Goal: Task Accomplishment & Management: Manage account settings

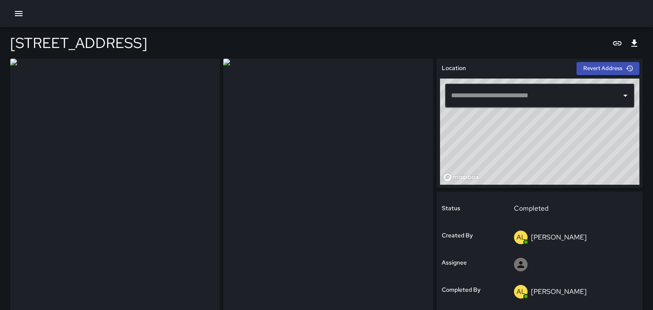
type input "**********"
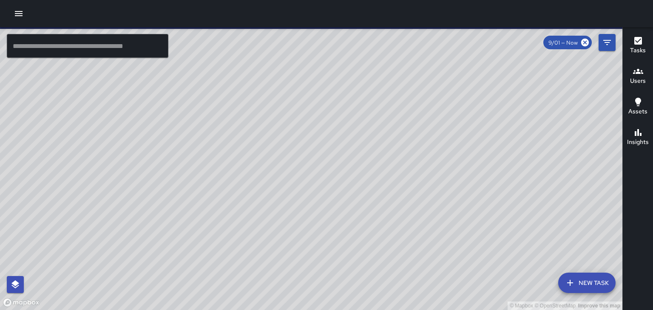
click at [640, 72] on icon "button" at bounding box center [638, 71] width 10 height 5
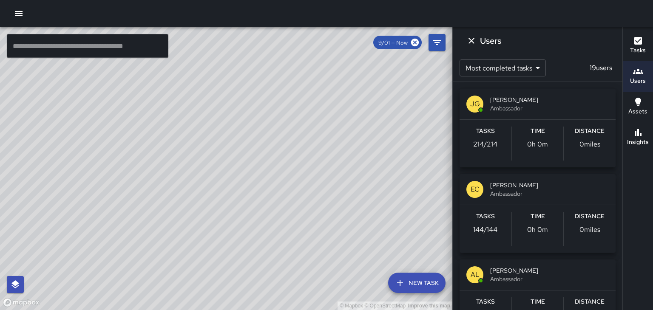
click at [526, 273] on span "[PERSON_NAME]" at bounding box center [549, 271] width 119 height 9
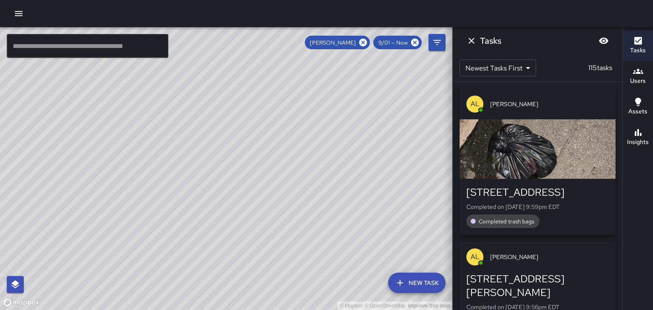
click at [503, 74] on body "© Mapbox © OpenStreetMap Improve this map ​ New Task [PERSON_NAME] 9/01 — Now M…" at bounding box center [326, 155] width 653 height 310
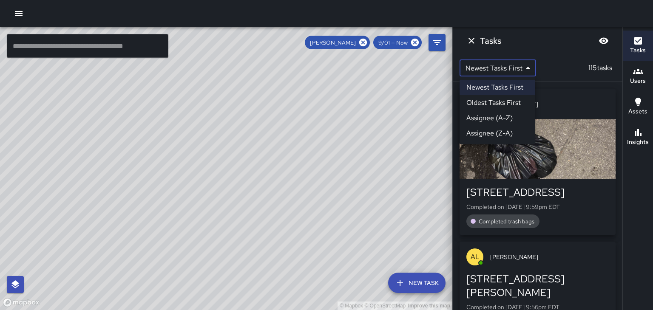
click at [493, 103] on li "Oldest Tasks First" at bounding box center [498, 102] width 76 height 15
type input "*"
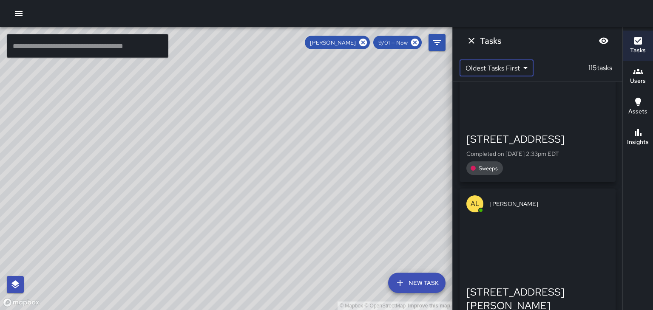
scroll to position [511, 0]
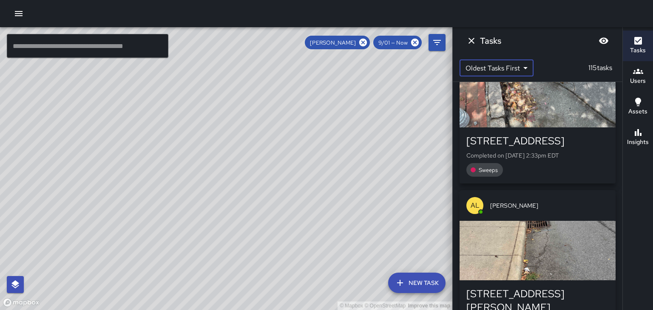
click at [586, 245] on div "button" at bounding box center [538, 251] width 156 height 60
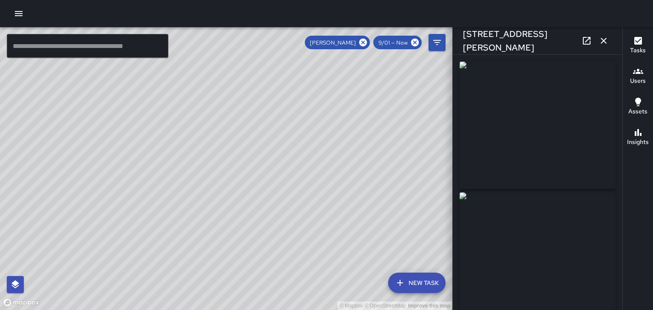
type input "**********"
click at [591, 46] on link at bounding box center [586, 40] width 17 height 17
click at [604, 43] on icon "button" at bounding box center [604, 41] width 10 height 10
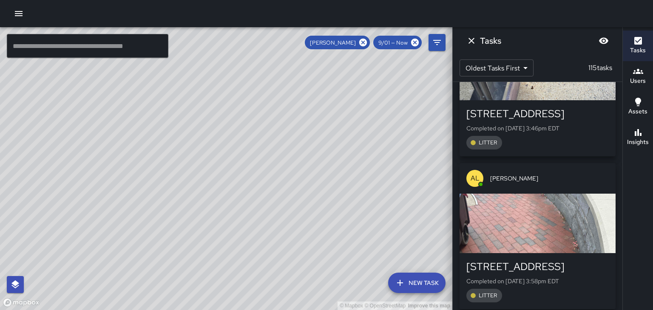
scroll to position [2562, 0]
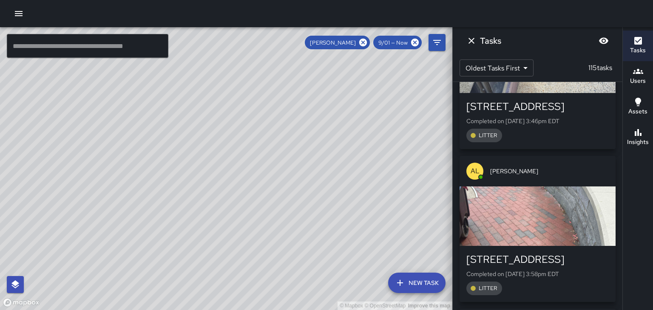
click at [596, 224] on div "button" at bounding box center [538, 217] width 156 height 60
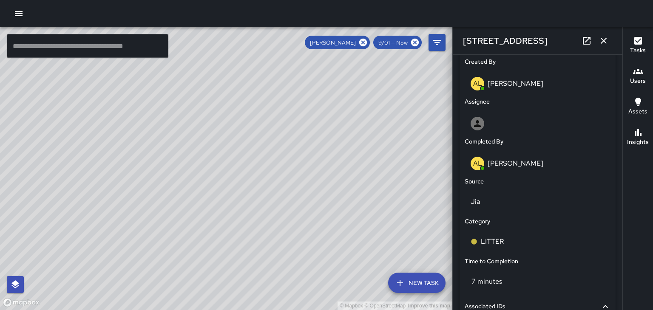
scroll to position [446, 0]
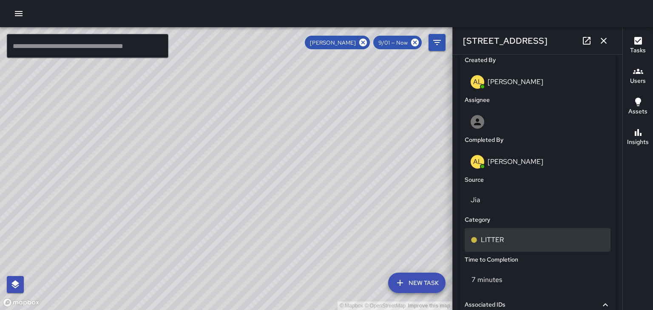
click at [493, 247] on div "LITTER" at bounding box center [538, 240] width 146 height 24
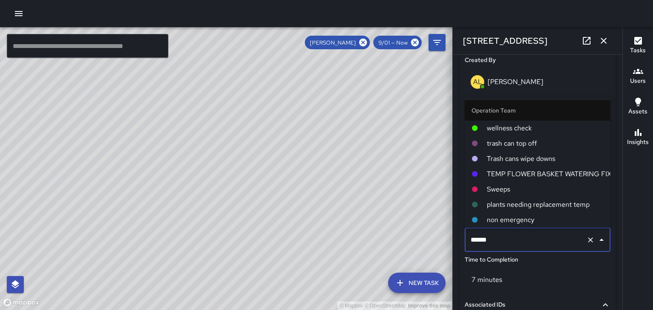
scroll to position [31, 0]
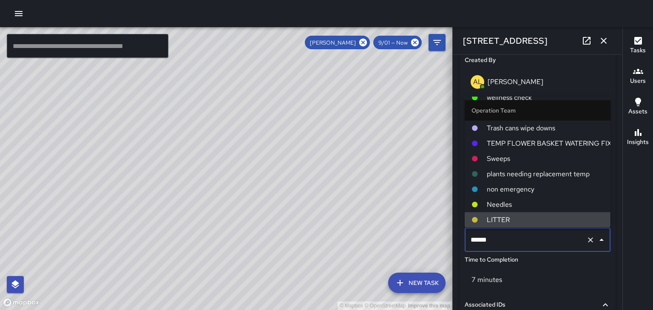
click at [513, 162] on span "Sweeps" at bounding box center [545, 159] width 117 height 10
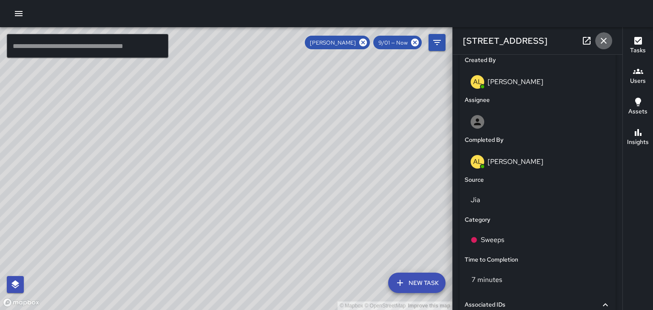
click at [606, 43] on icon "button" at bounding box center [604, 41] width 6 height 6
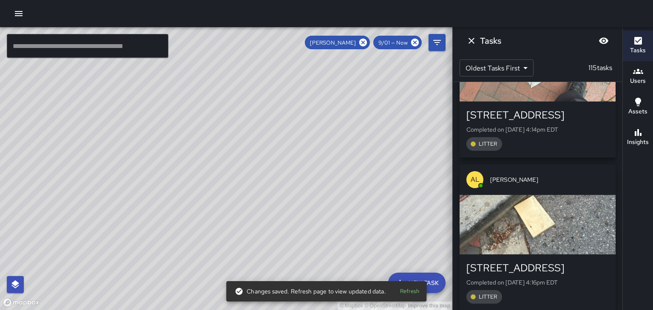
scroll to position [3167, 0]
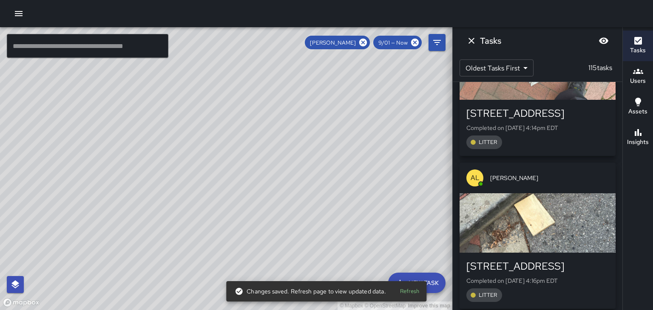
click at [589, 219] on div "button" at bounding box center [538, 223] width 156 height 60
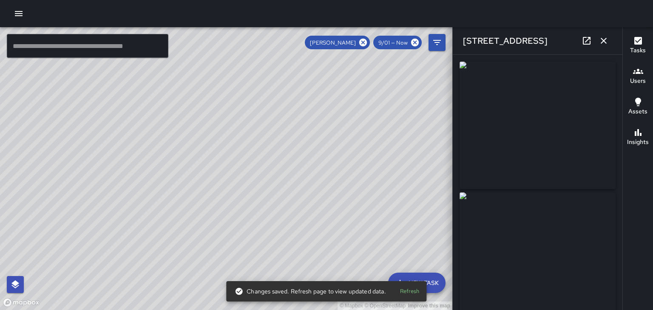
type input "**********"
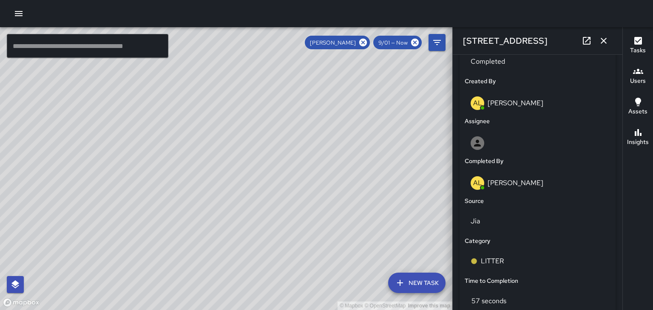
scroll to position [428, 0]
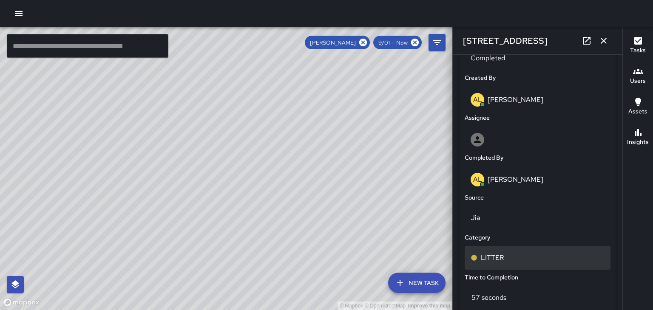
click at [499, 257] on p "LITTER" at bounding box center [492, 258] width 23 height 10
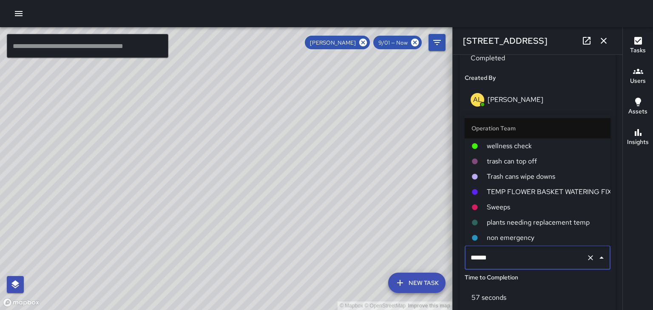
scroll to position [31, 0]
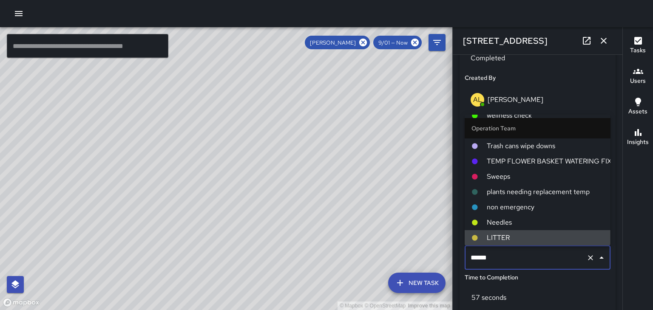
click at [513, 180] on span "Sweeps" at bounding box center [545, 177] width 117 height 10
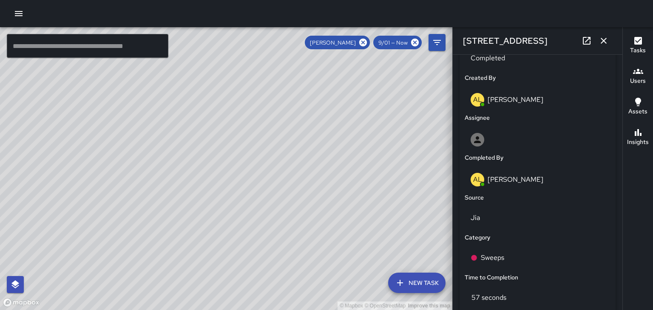
click at [610, 42] on button "button" at bounding box center [603, 40] width 17 height 17
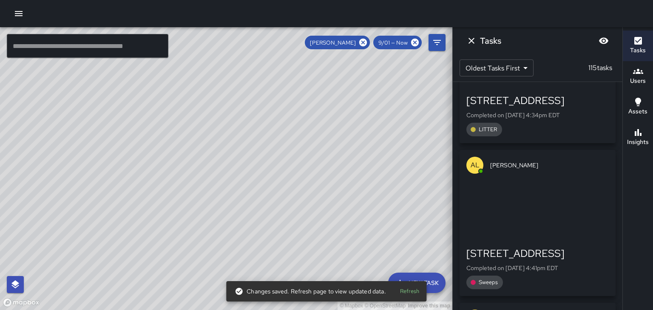
scroll to position [3946, 0]
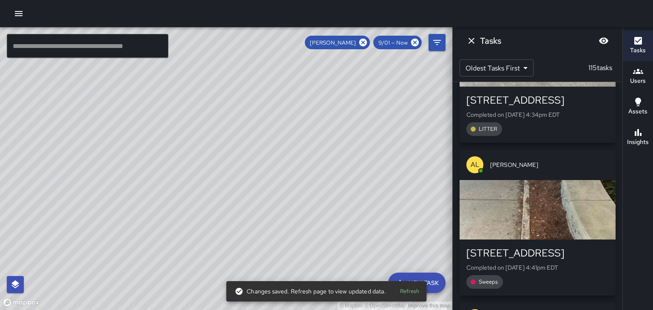
click at [595, 224] on div "button" at bounding box center [538, 210] width 156 height 60
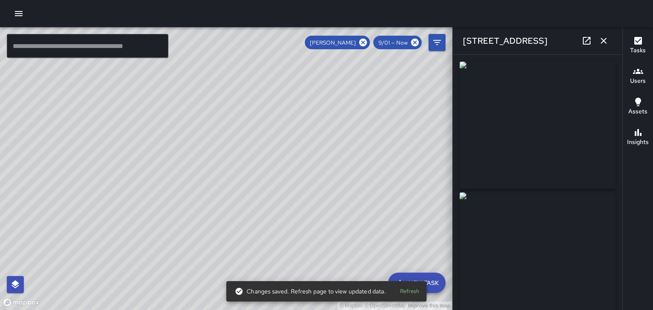
type input "**********"
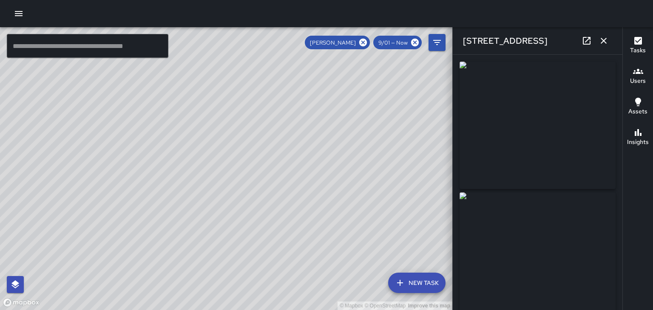
click at [609, 34] on button "button" at bounding box center [603, 40] width 17 height 17
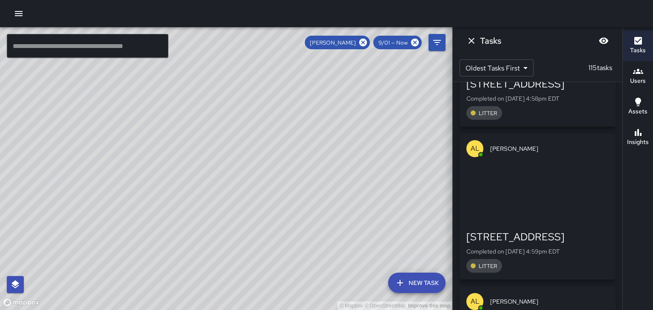
scroll to position [5204, 0]
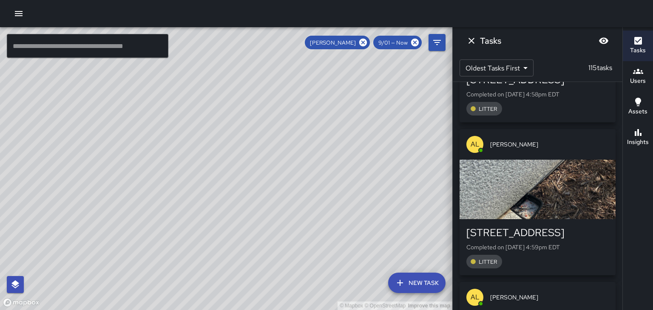
click at [599, 219] on div "[STREET_ADDRESS] Completed on [DATE] 4:59pm EDT LITTER" at bounding box center [538, 247] width 156 height 56
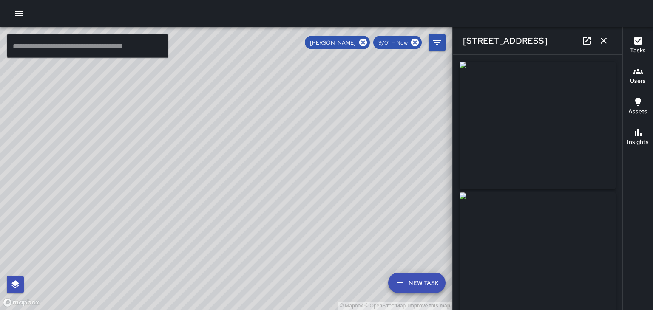
click at [608, 48] on div "[STREET_ADDRESS]" at bounding box center [538, 40] width 170 height 27
click at [605, 47] on button "button" at bounding box center [603, 40] width 17 height 17
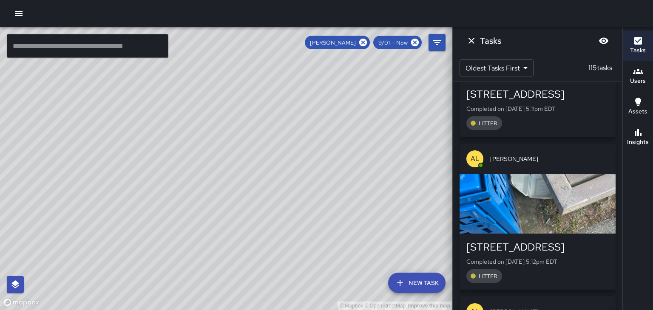
scroll to position [6456, 0]
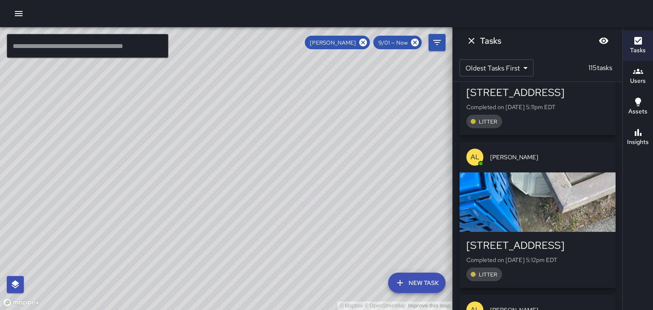
click at [608, 239] on div "[STREET_ADDRESS]" at bounding box center [537, 246] width 142 height 14
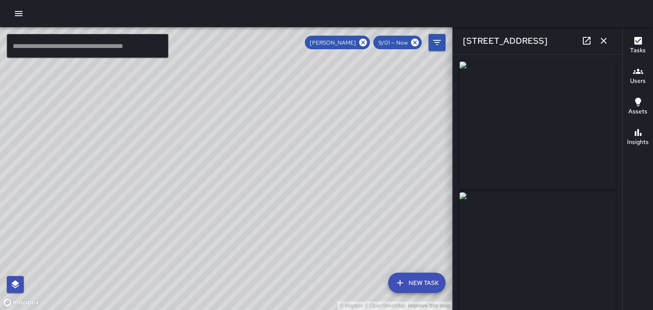
type input "**********"
click at [604, 41] on icon "button" at bounding box center [604, 41] width 6 height 6
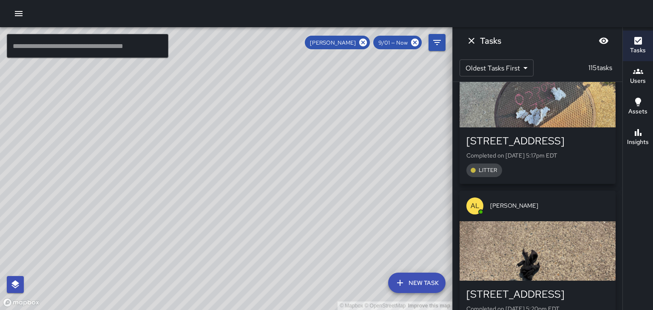
scroll to position [7021, 0]
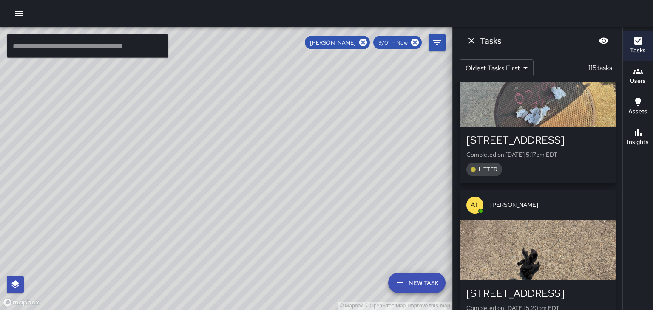
click at [599, 287] on div "[STREET_ADDRESS]" at bounding box center [537, 294] width 142 height 14
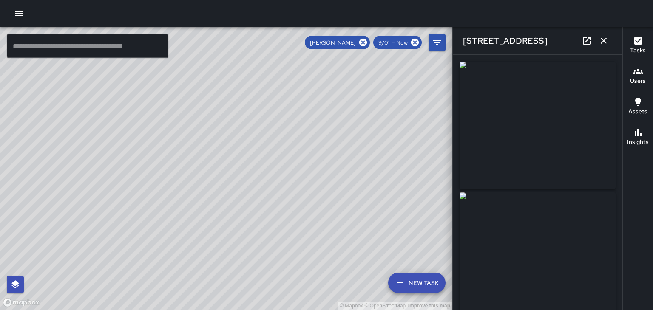
click at [611, 43] on button "button" at bounding box center [603, 40] width 17 height 17
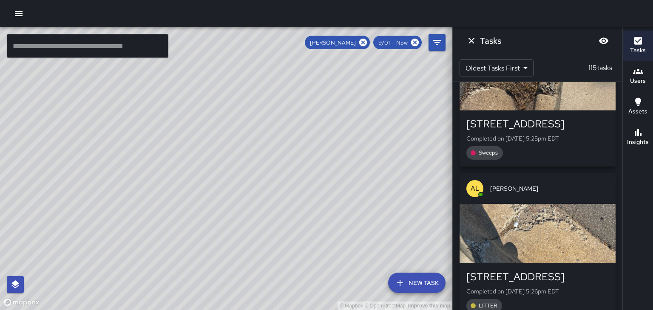
scroll to position [7344, 0]
click at [595, 270] on div "[STREET_ADDRESS]" at bounding box center [537, 277] width 142 height 14
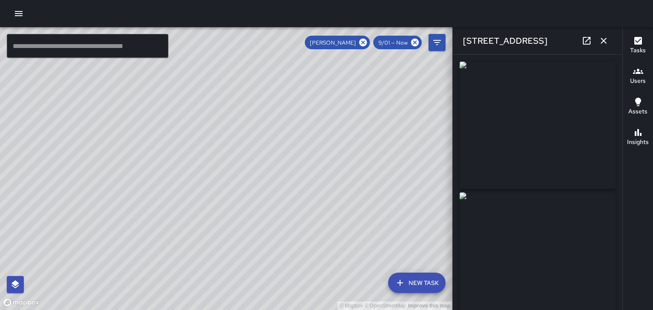
click at [610, 42] on button "button" at bounding box center [603, 40] width 17 height 17
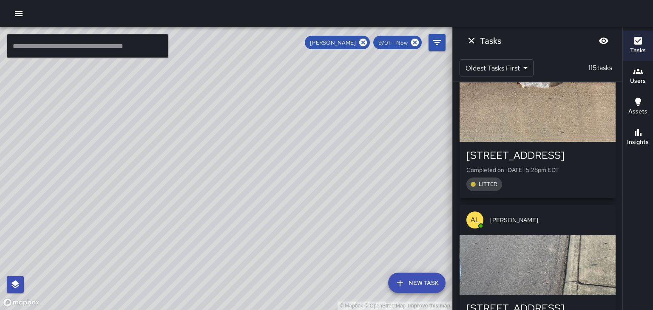
scroll to position [7619, 0]
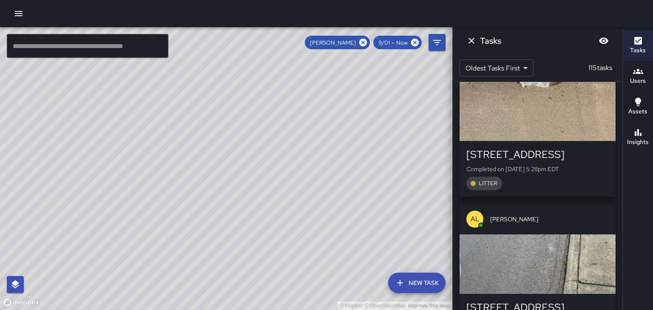
click at [603, 235] on div "button" at bounding box center [538, 265] width 156 height 60
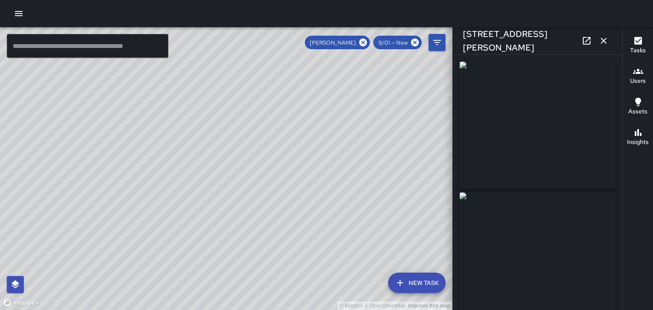
type input "**********"
click at [608, 43] on icon "button" at bounding box center [604, 41] width 10 height 10
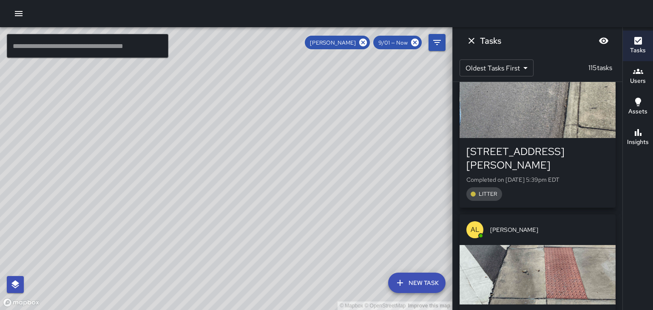
scroll to position [7777, 0]
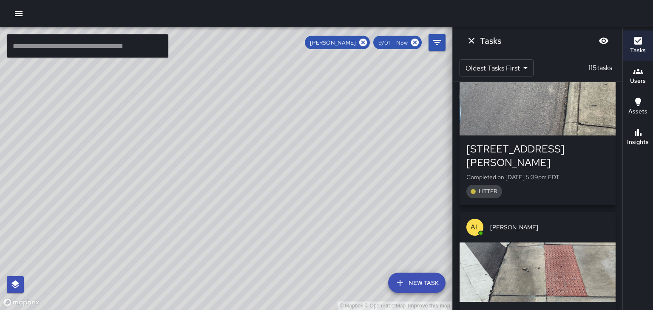
click at [594, 243] on div "button" at bounding box center [538, 273] width 156 height 60
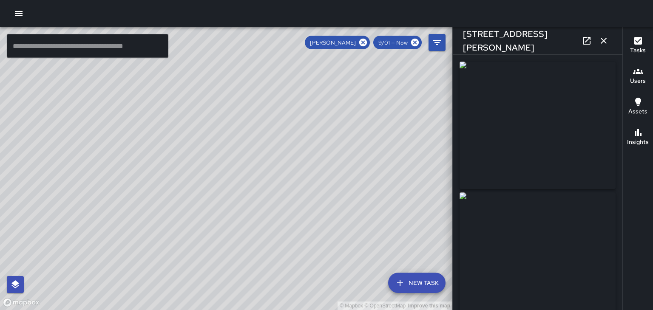
type input "**********"
click at [608, 45] on icon "button" at bounding box center [604, 41] width 10 height 10
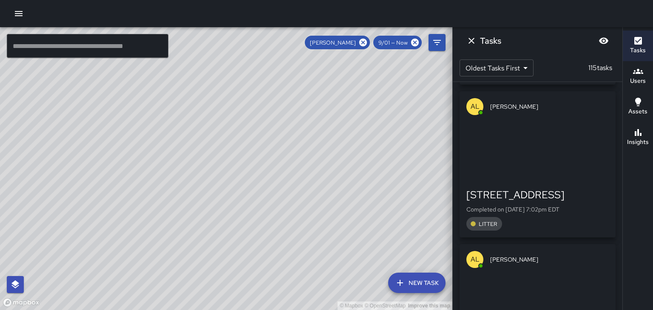
scroll to position [9762, 0]
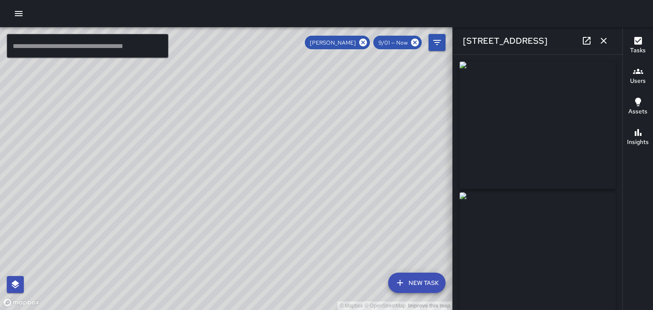
click at [603, 45] on icon "button" at bounding box center [604, 41] width 10 height 10
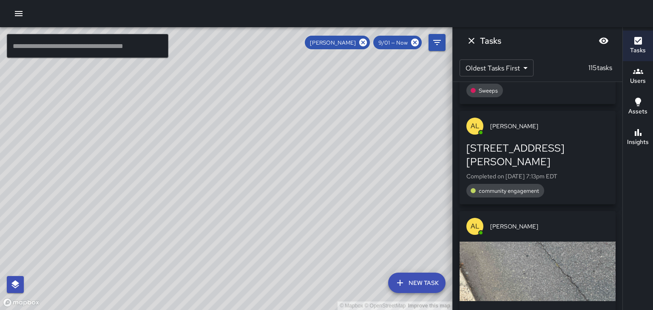
scroll to position [10048, 0]
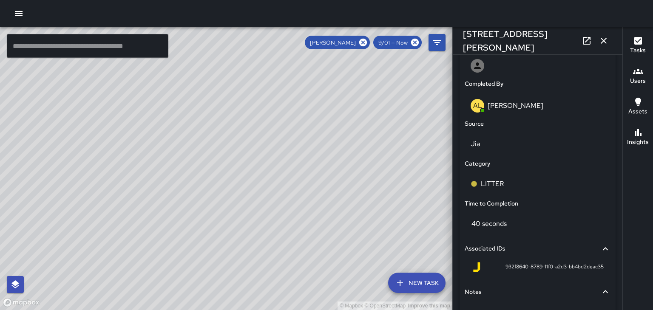
scroll to position [568, 0]
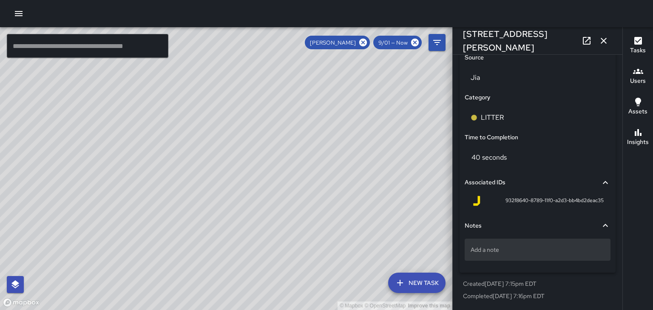
click at [505, 251] on p "Add a note" at bounding box center [538, 250] width 134 height 9
type textarea "*"
click at [525, 251] on textarea "**********" at bounding box center [538, 250] width 134 height 9
click at [550, 252] on textarea "**********" at bounding box center [538, 250] width 134 height 9
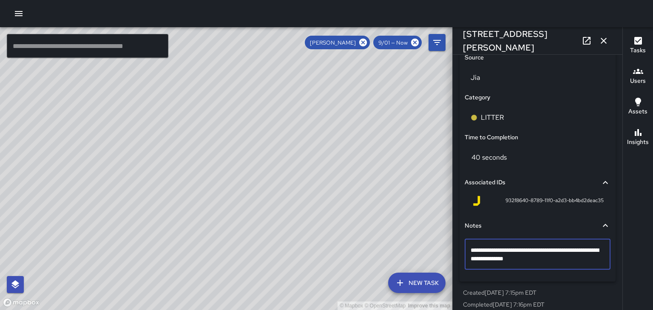
type textarea "**********"
click at [573, 150] on div "40 seconds" at bounding box center [538, 158] width 146 height 24
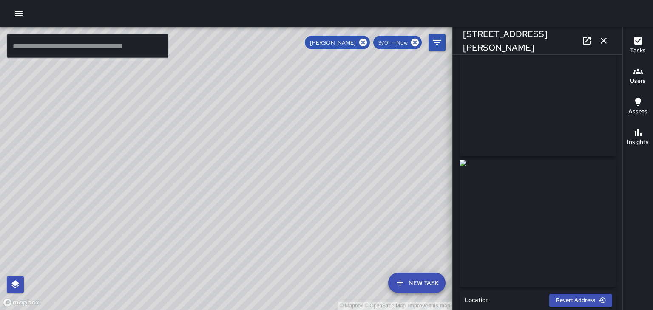
scroll to position [0, 0]
click at [604, 41] on icon "button" at bounding box center [604, 41] width 6 height 6
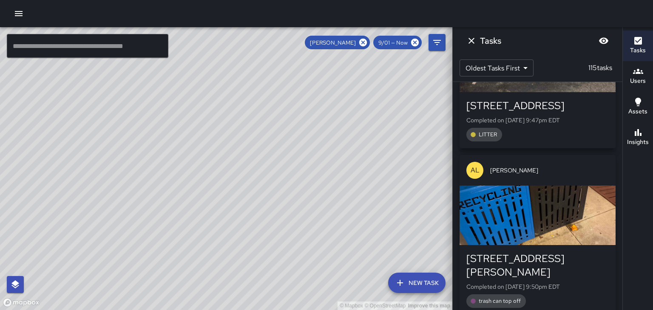
scroll to position [17074, 0]
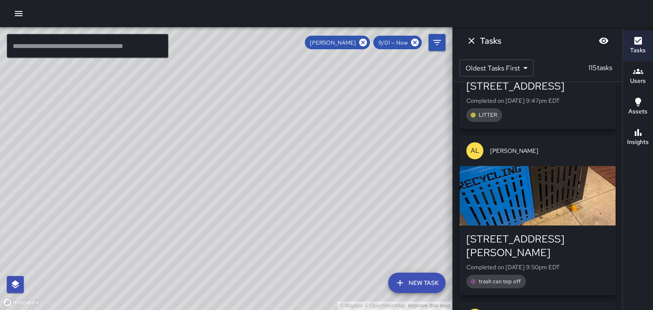
click at [470, 45] on icon "Dismiss" at bounding box center [471, 41] width 10 height 10
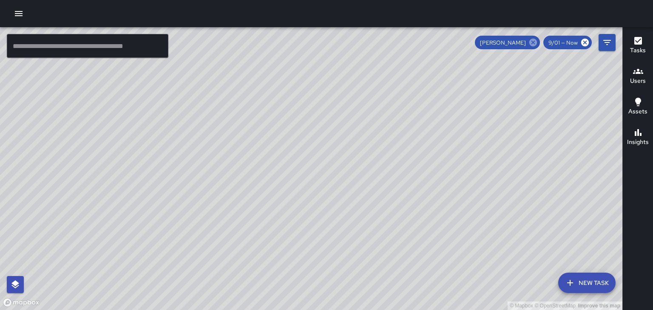
click at [533, 44] on icon at bounding box center [533, 43] width 8 height 8
